Goal: Navigation & Orientation: Find specific page/section

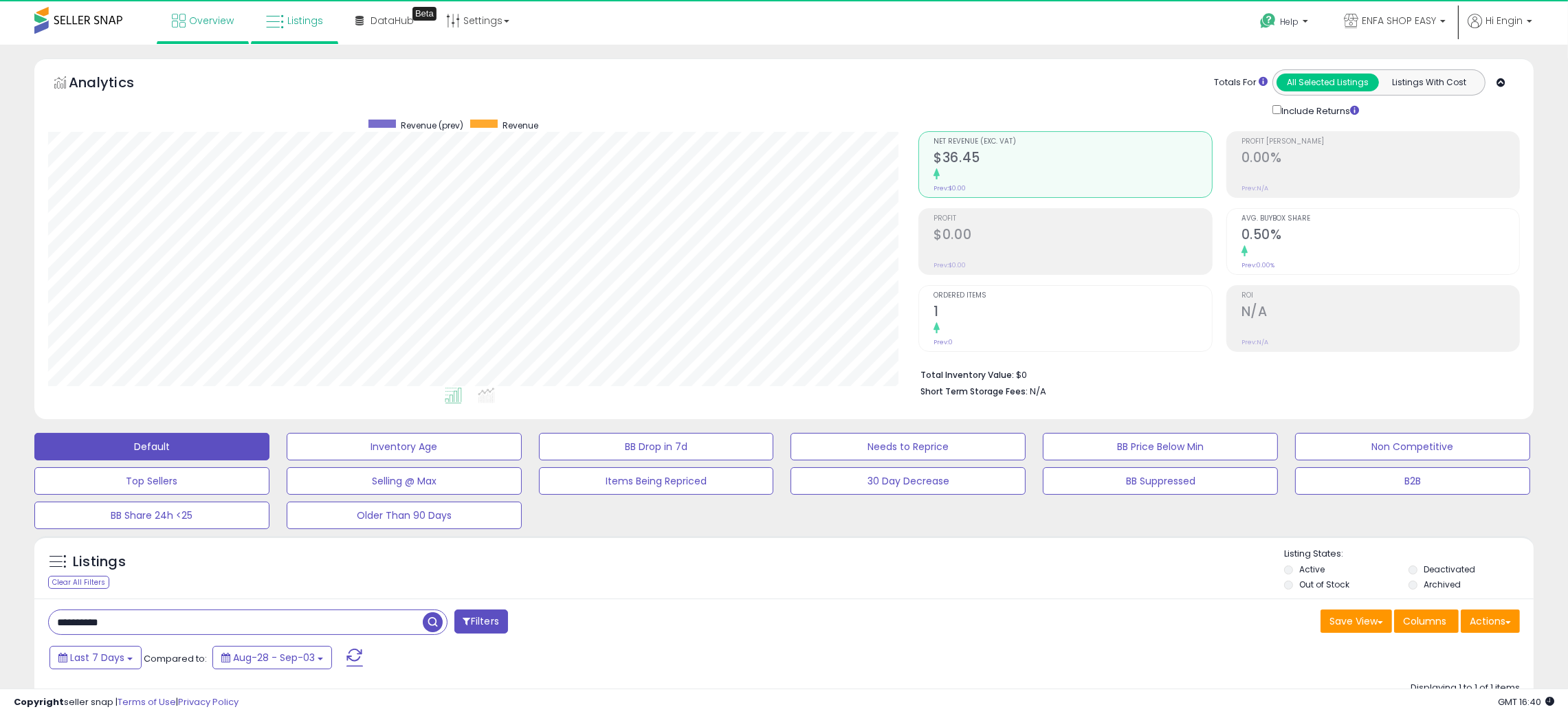
scroll to position [281, 871]
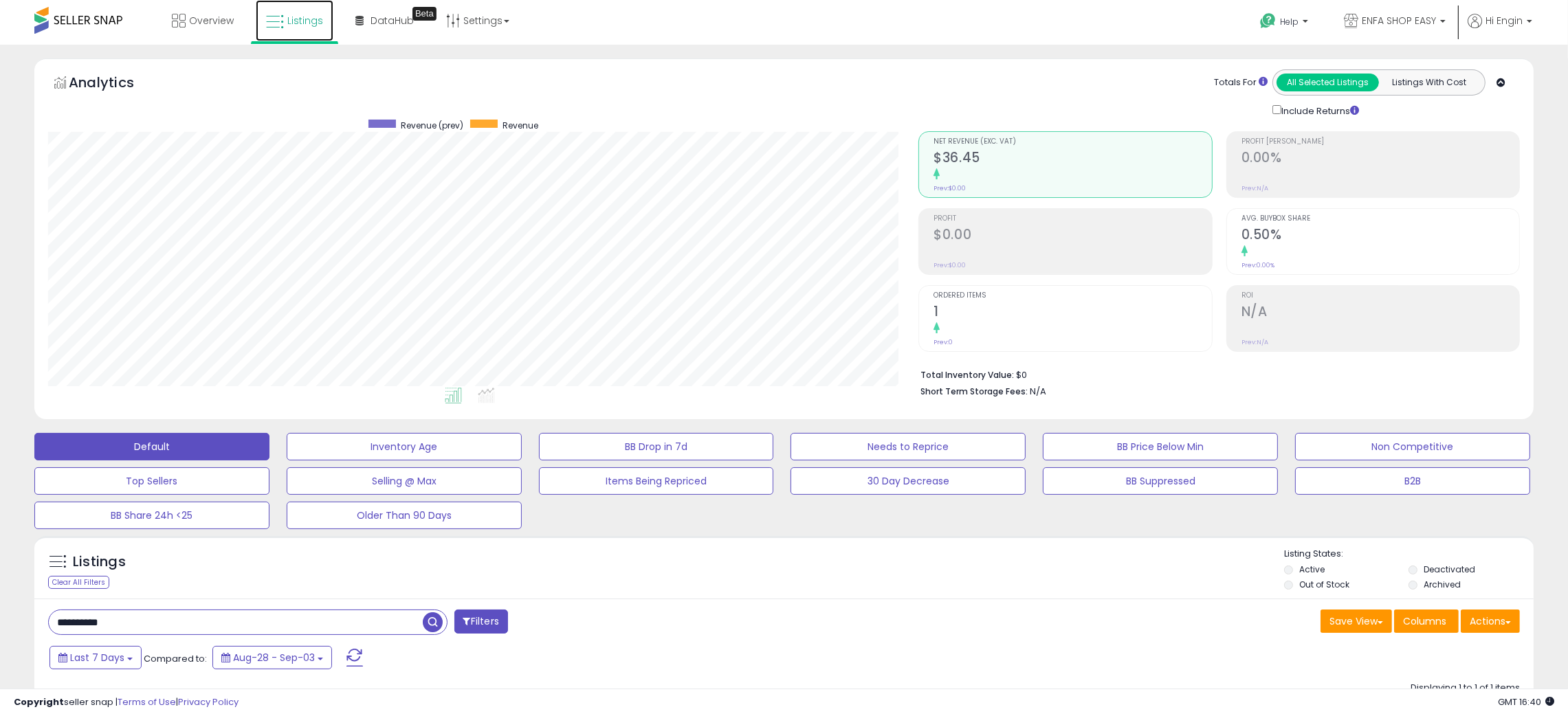
click at [299, 11] on link "Listings" at bounding box center [295, 21] width 78 height 42
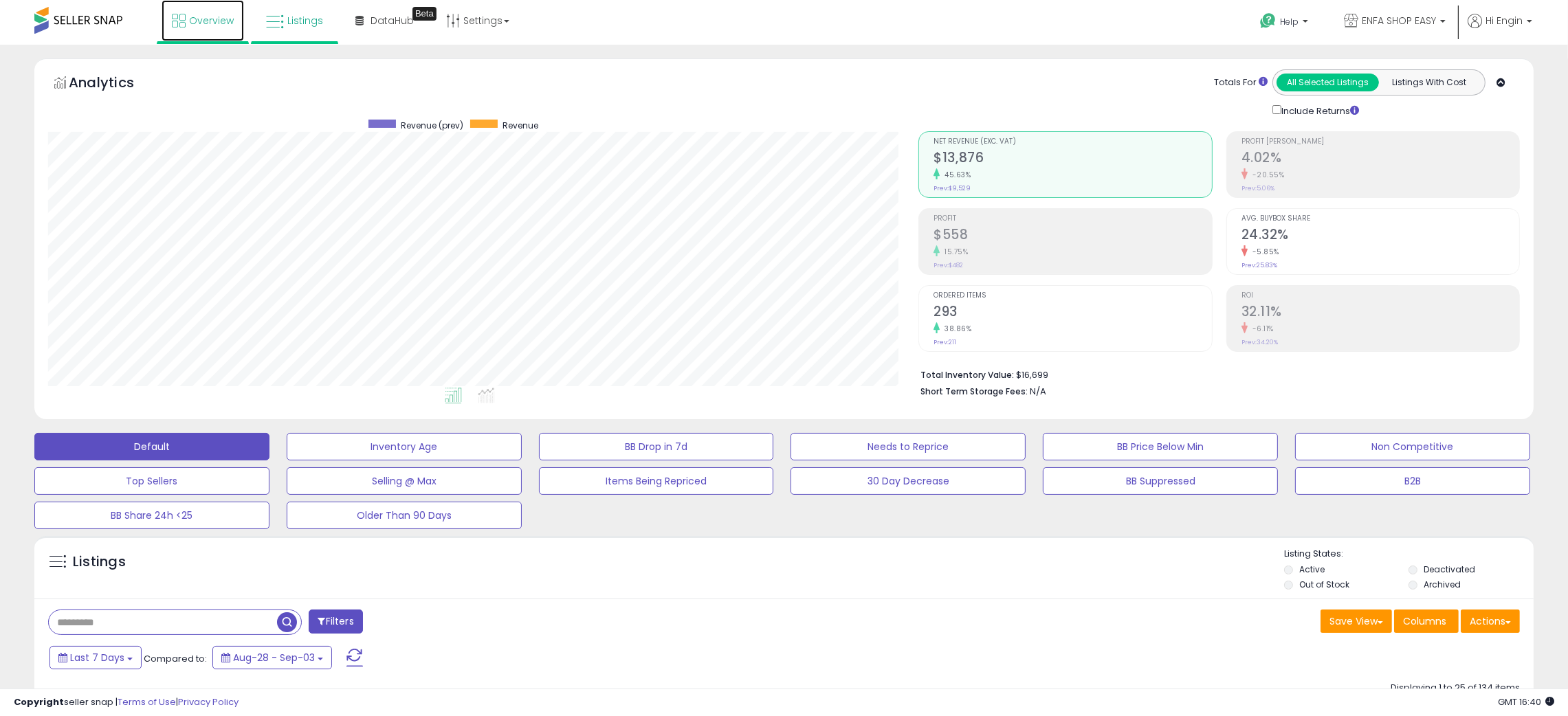
click at [220, 15] on span "Overview" at bounding box center [211, 21] width 44 height 14
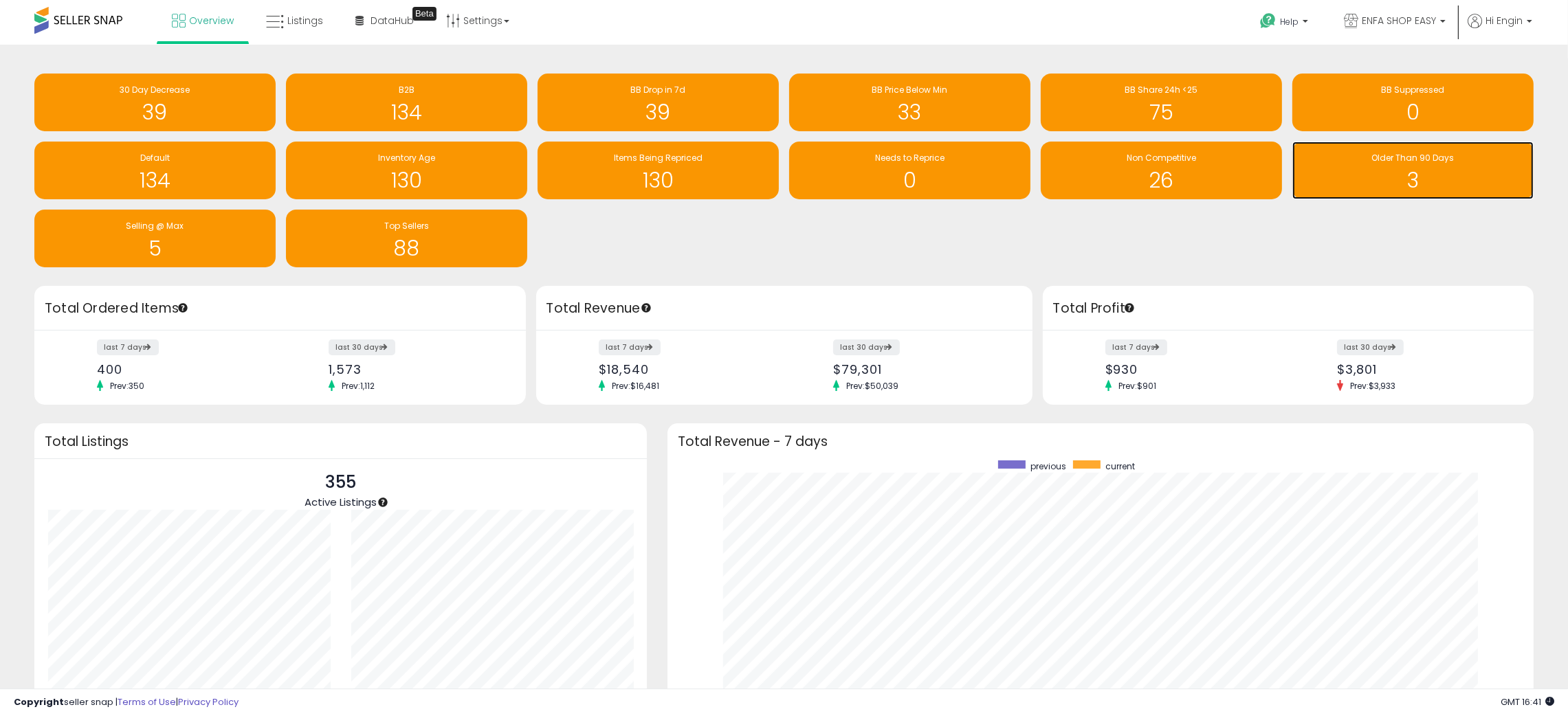
click at [1422, 167] on div "3" at bounding box center [1413, 172] width 228 height 40
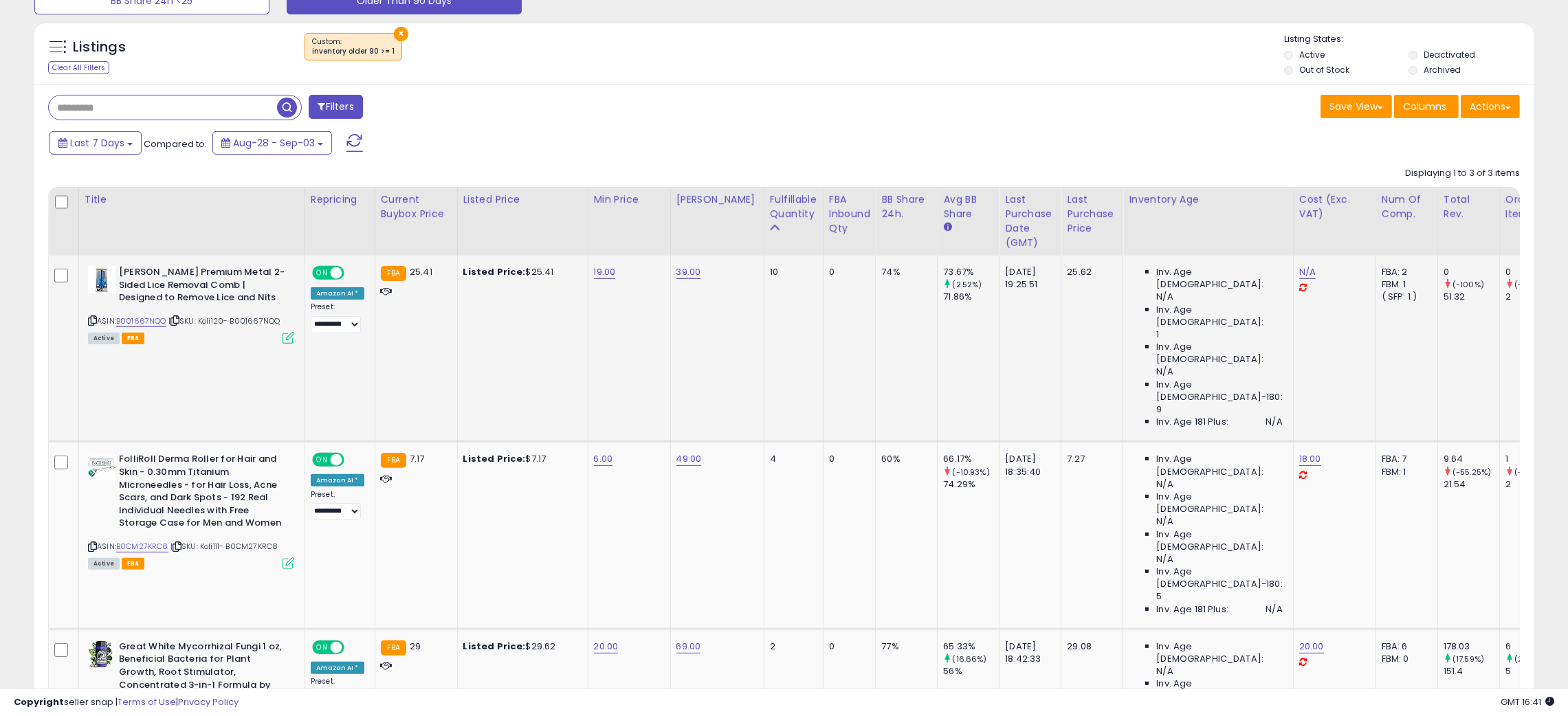
scroll to position [281, 871]
click at [98, 272] on img at bounding box center [101, 279] width 27 height 27
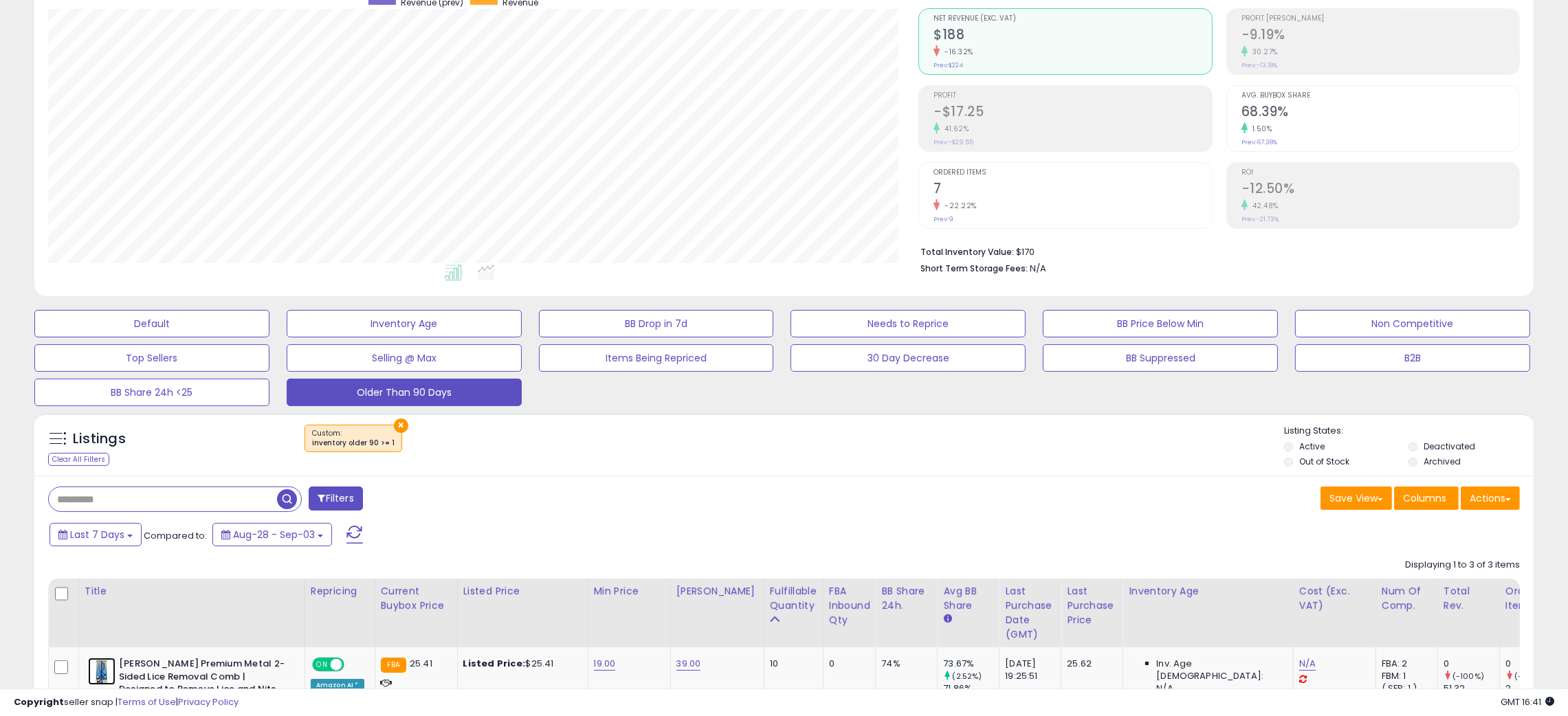
scroll to position [0, 0]
